Goal: Task Accomplishment & Management: Use online tool/utility

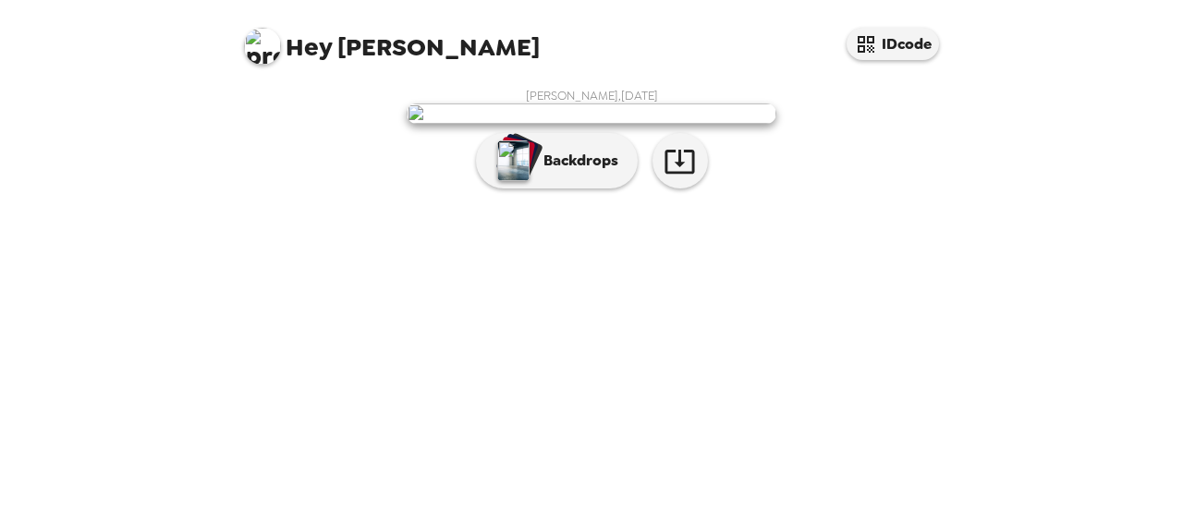
scroll to position [153, 0]
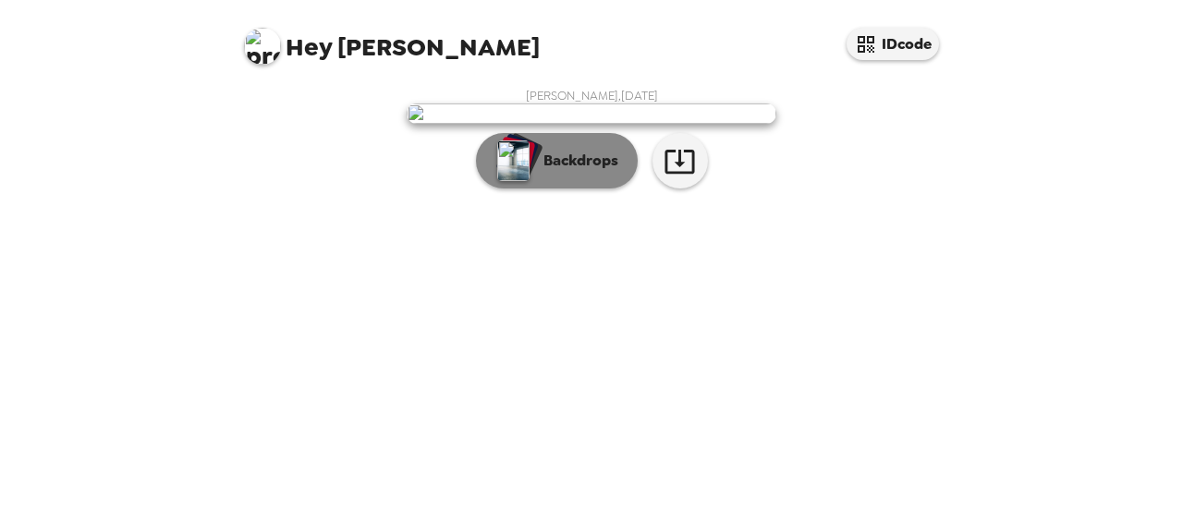
click at [586, 189] on button "Backdrops" at bounding box center [557, 160] width 162 height 55
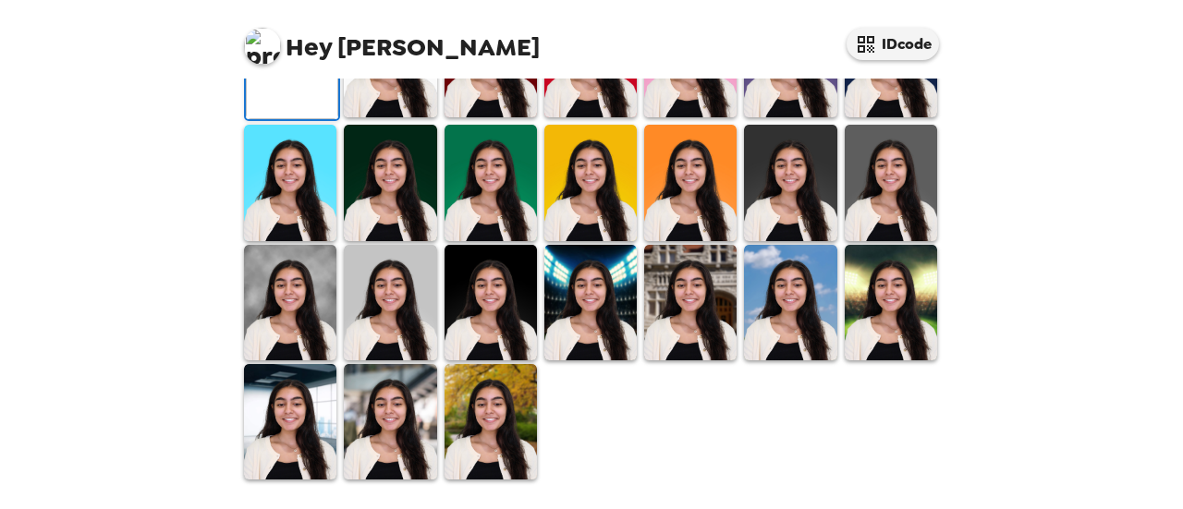
scroll to position [302, 0]
click at [416, 117] on img at bounding box center [390, 60] width 92 height 116
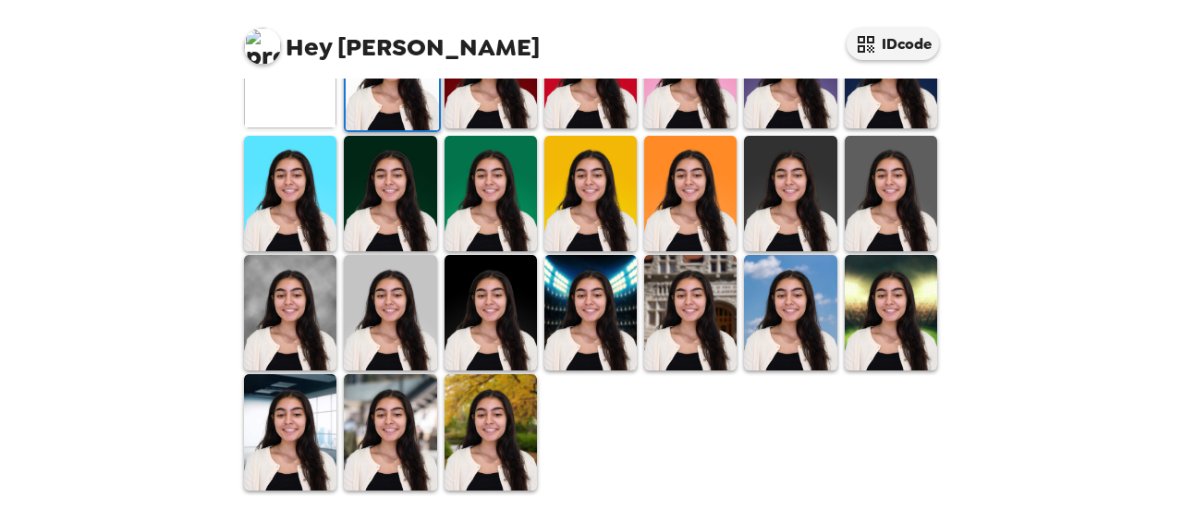
scroll to position [0, 0]
